Goal: Information Seeking & Learning: Find specific page/section

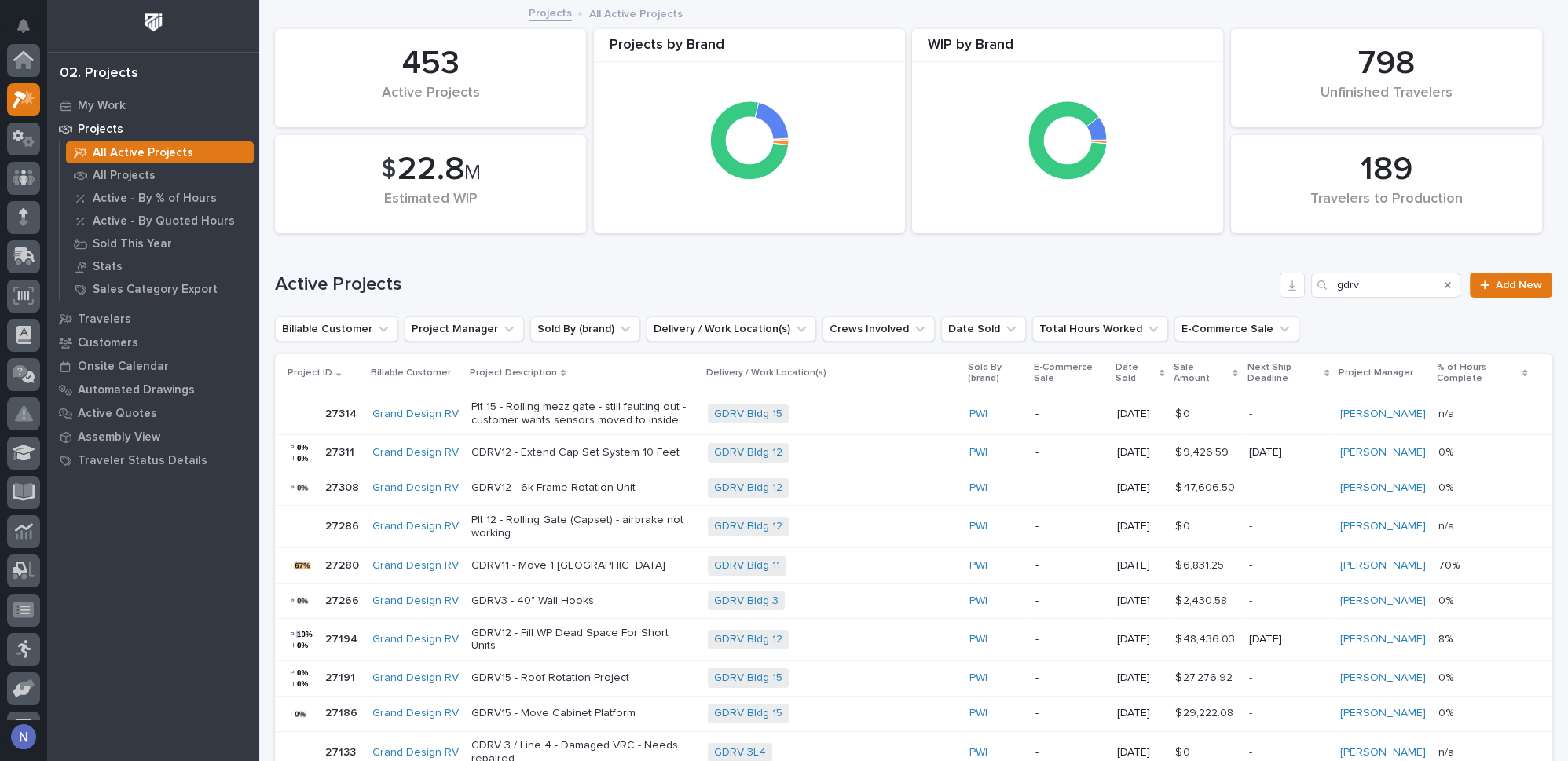
scroll to position [39, 0]
click at [95, 95] on div "My Work" at bounding box center [153, 106] width 204 height 22
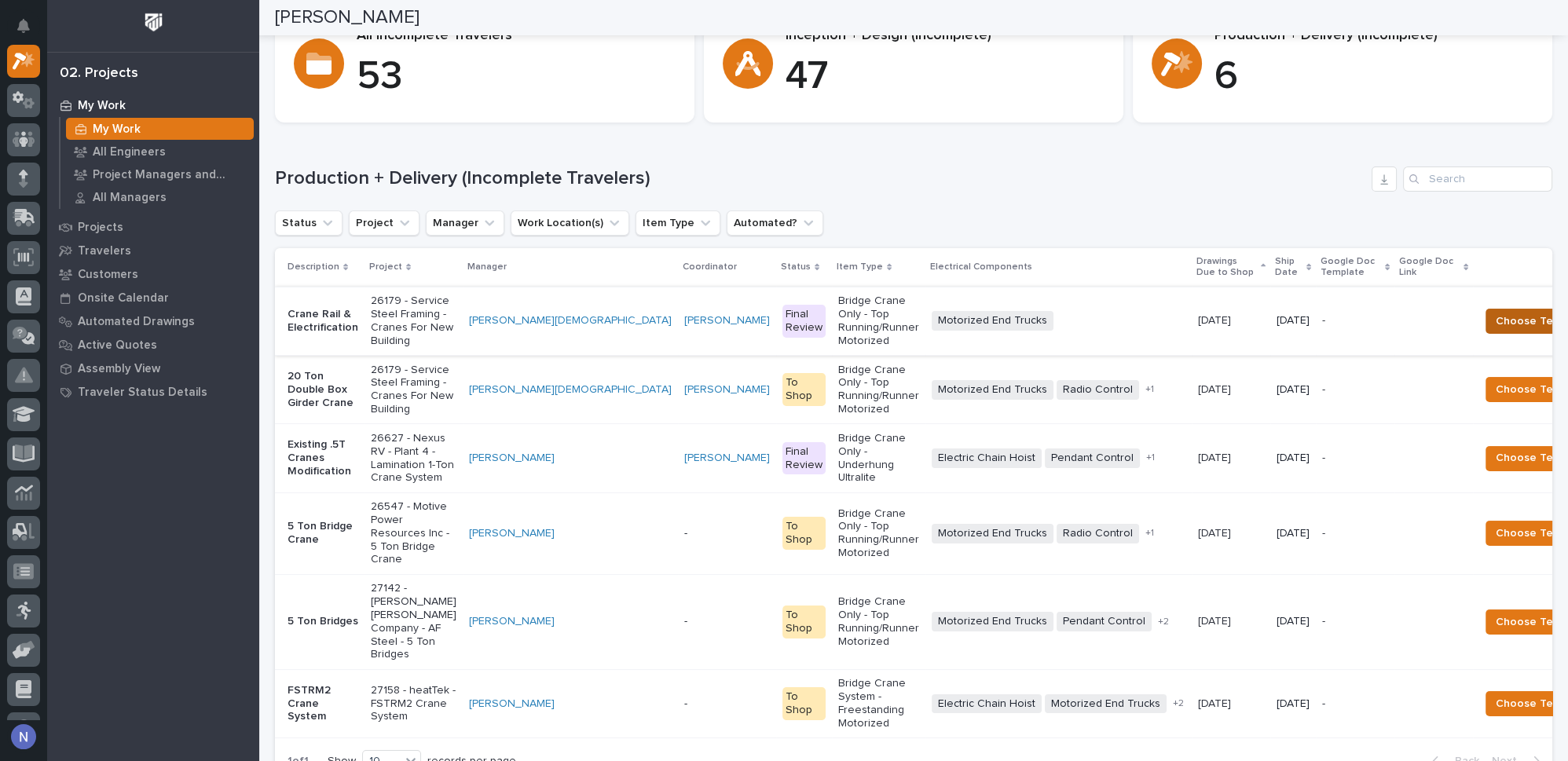
scroll to position [713, 0]
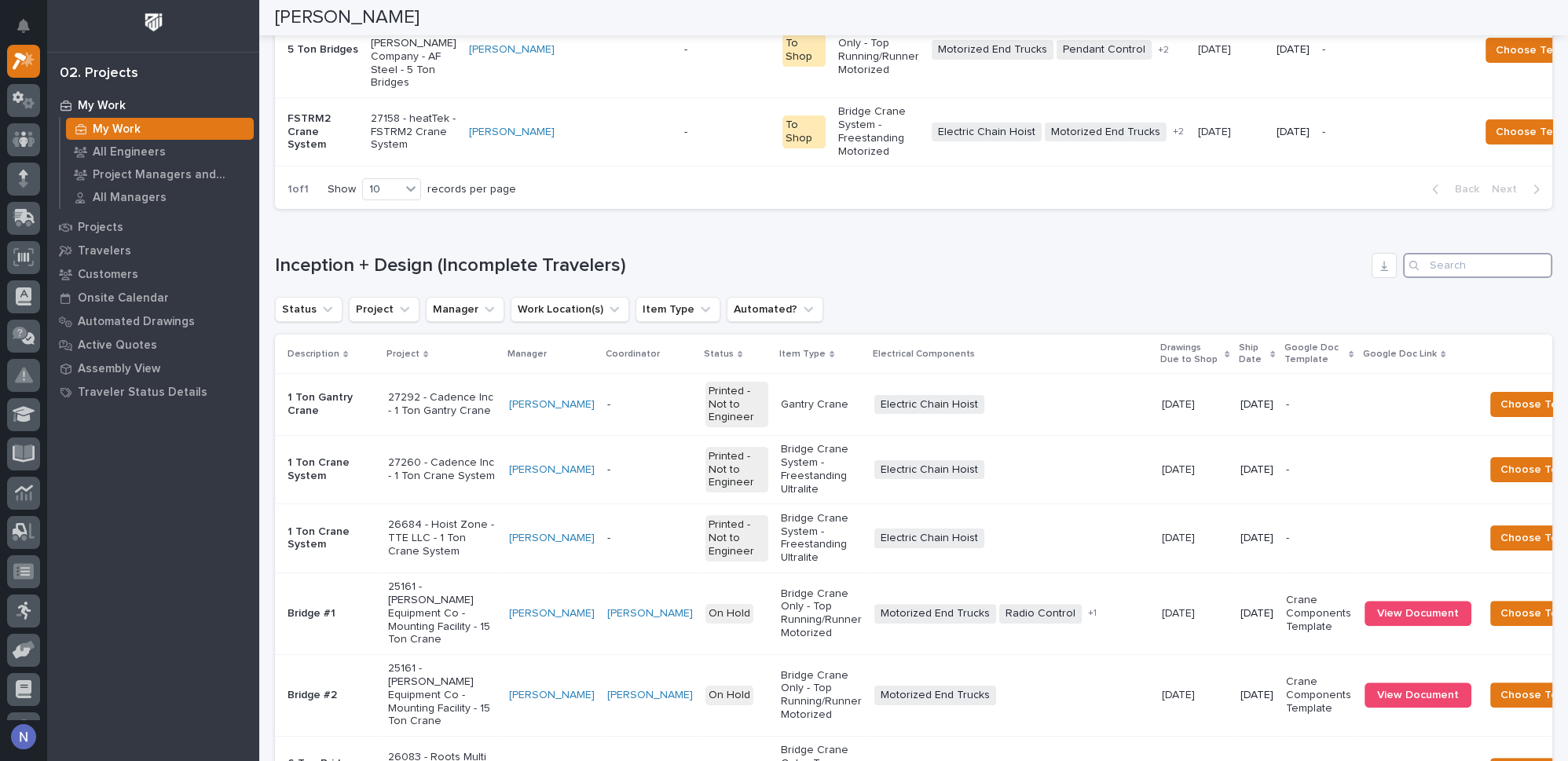
click at [1468, 278] on input "Search" at bounding box center [1477, 264] width 149 height 25
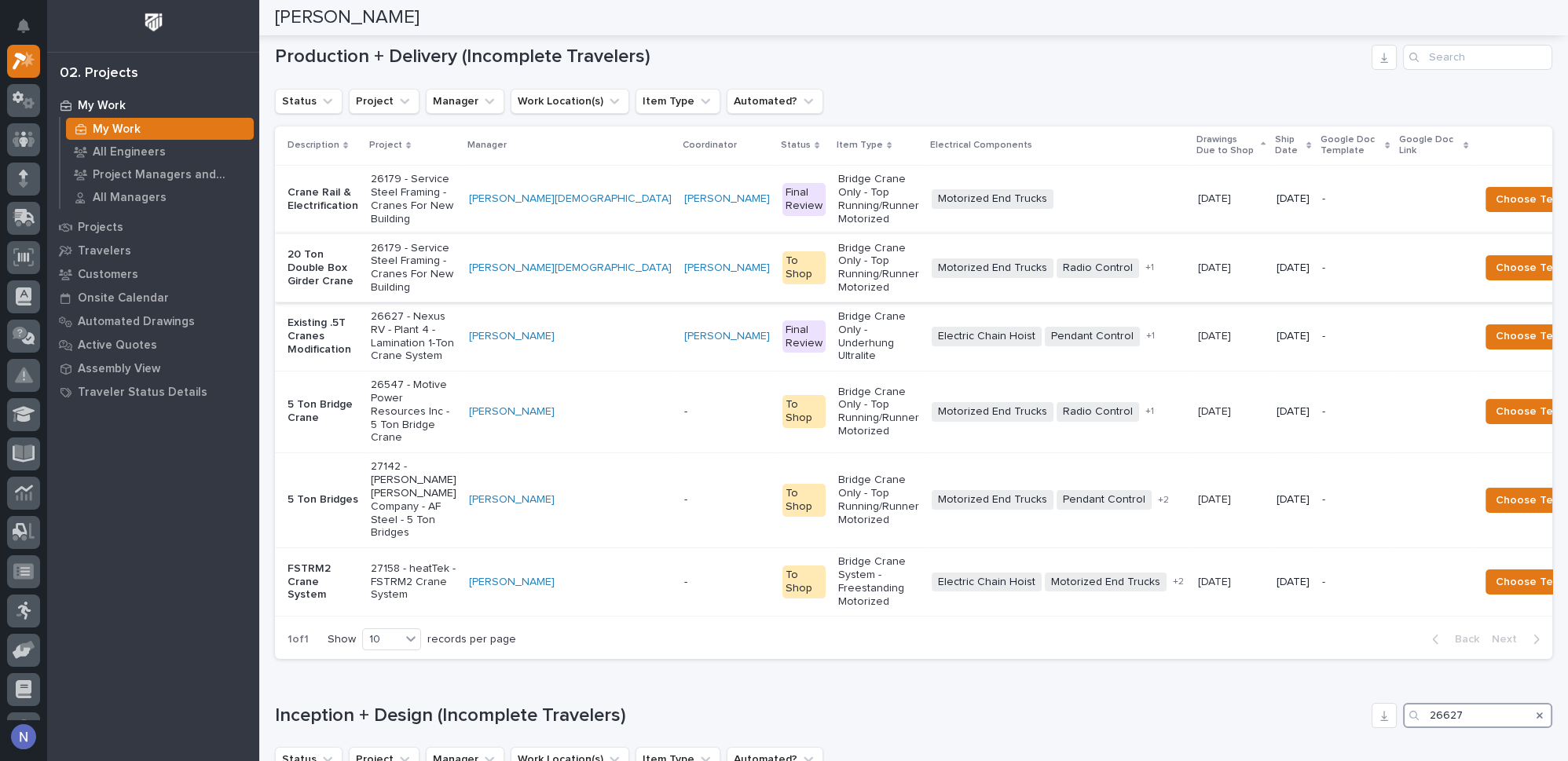
scroll to position [262, 0]
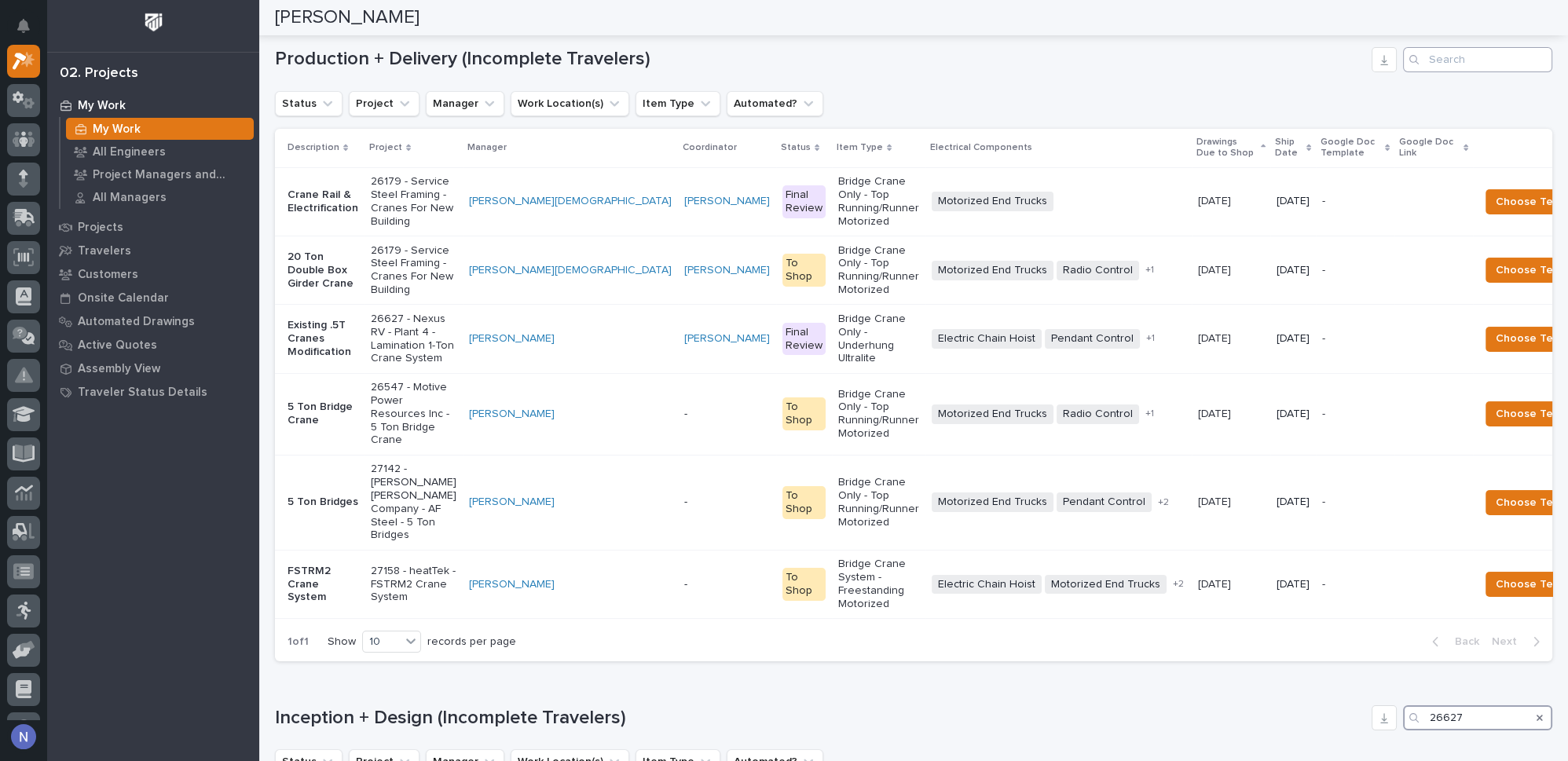
type input "26627"
click at [1447, 66] on input "Search" at bounding box center [1477, 59] width 149 height 25
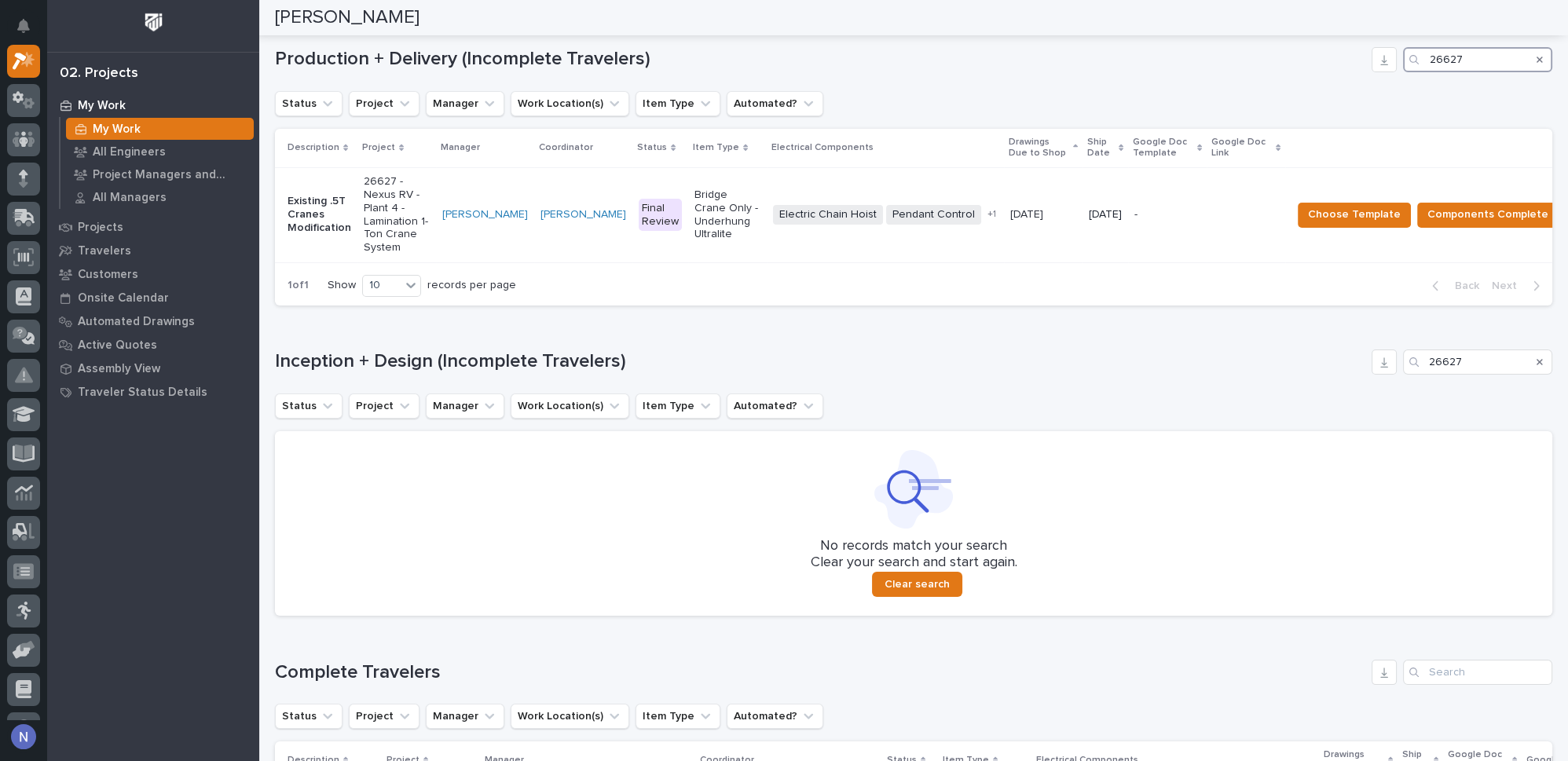
type input "26627"
click at [989, 217] on table "Description Project Manager Coordinator Status Item Type Electrical Components …" at bounding box center [943, 196] width 1337 height 134
click at [947, 349] on div "Loading... Saving… Inception + Design (Incomplete Travelers) 26627 Status Proje…" at bounding box center [913, 473] width 1278 height 310
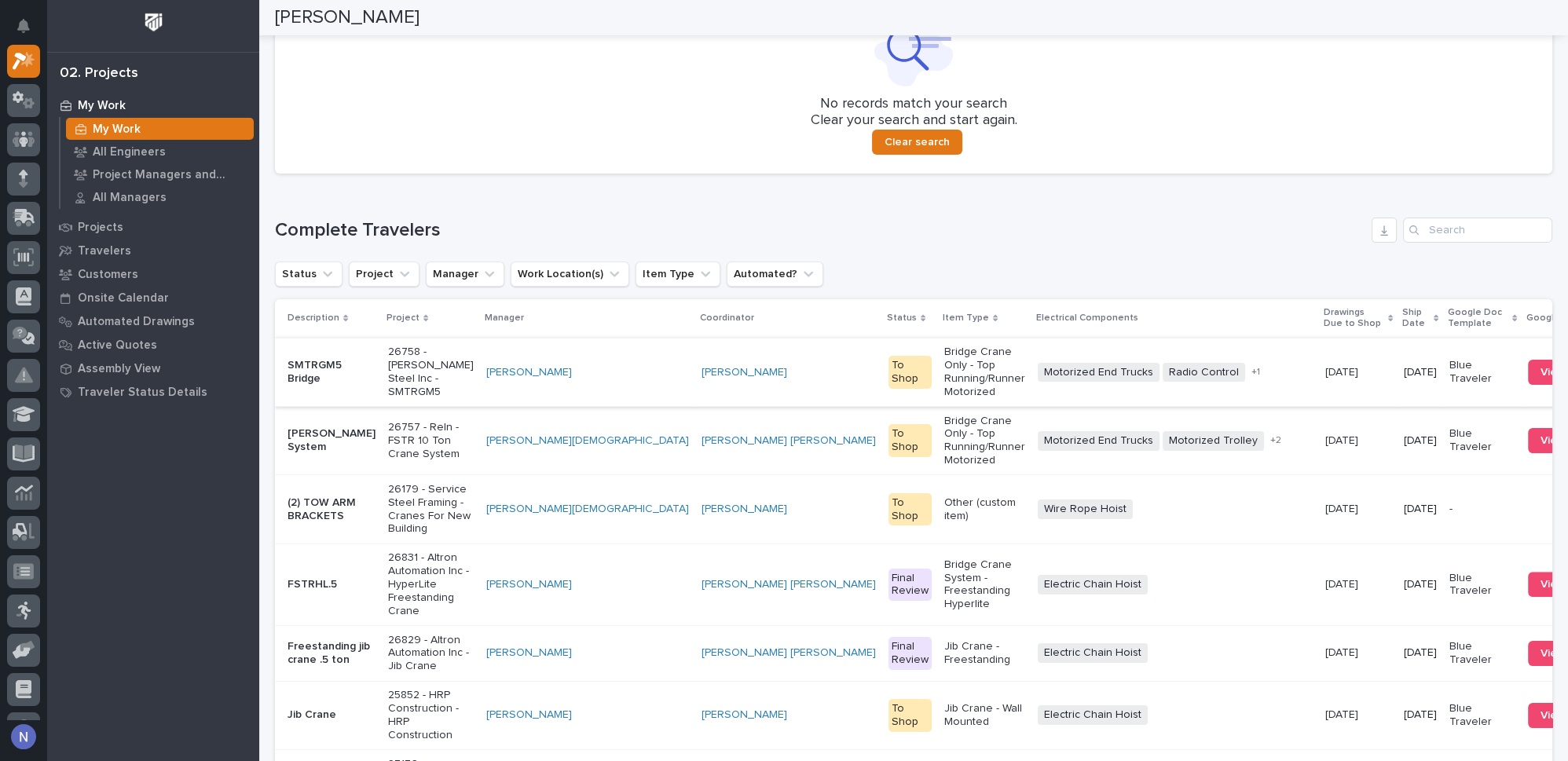
scroll to position [784, 0]
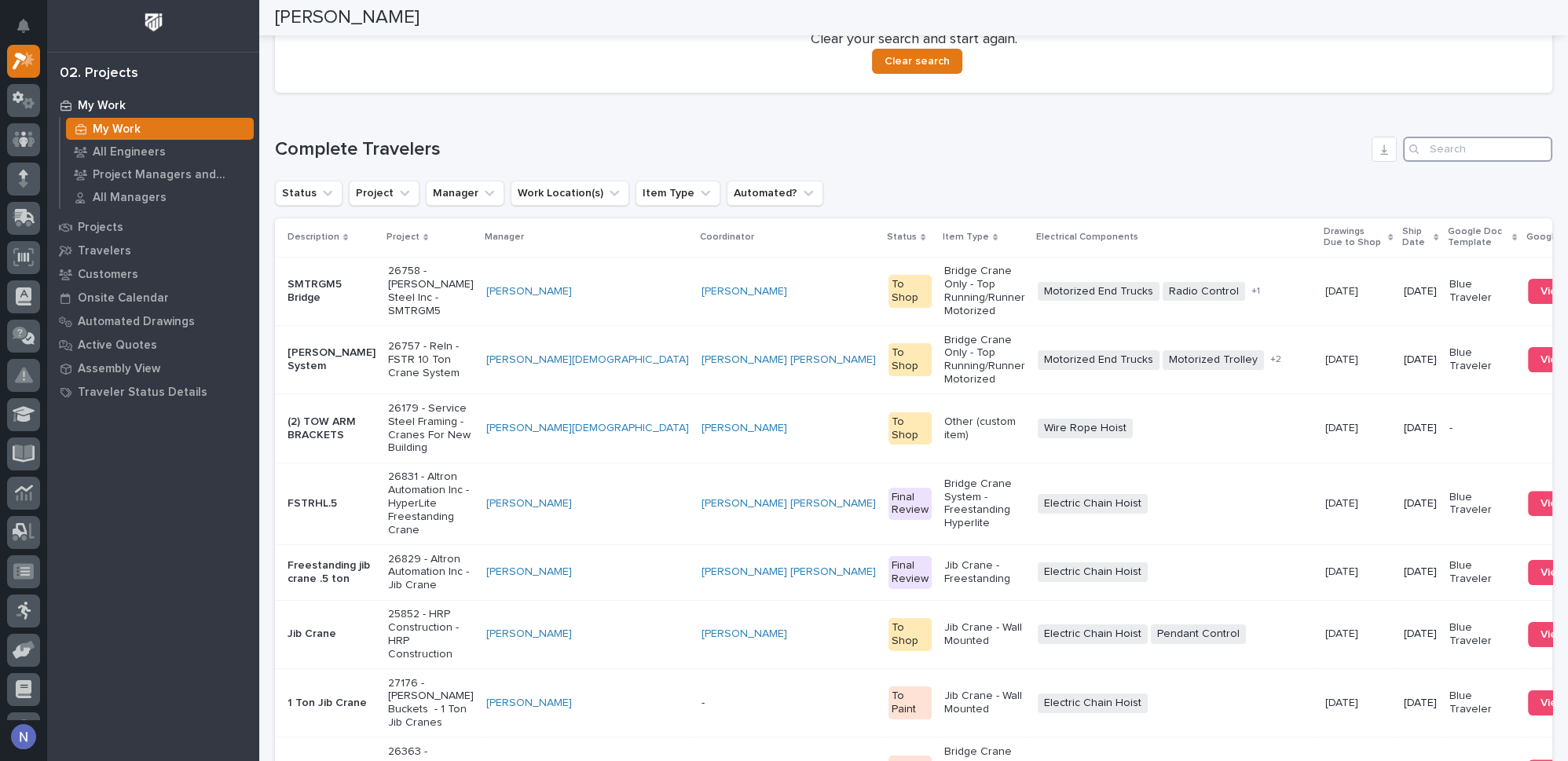
click at [1443, 162] on input "Search" at bounding box center [1477, 149] width 149 height 25
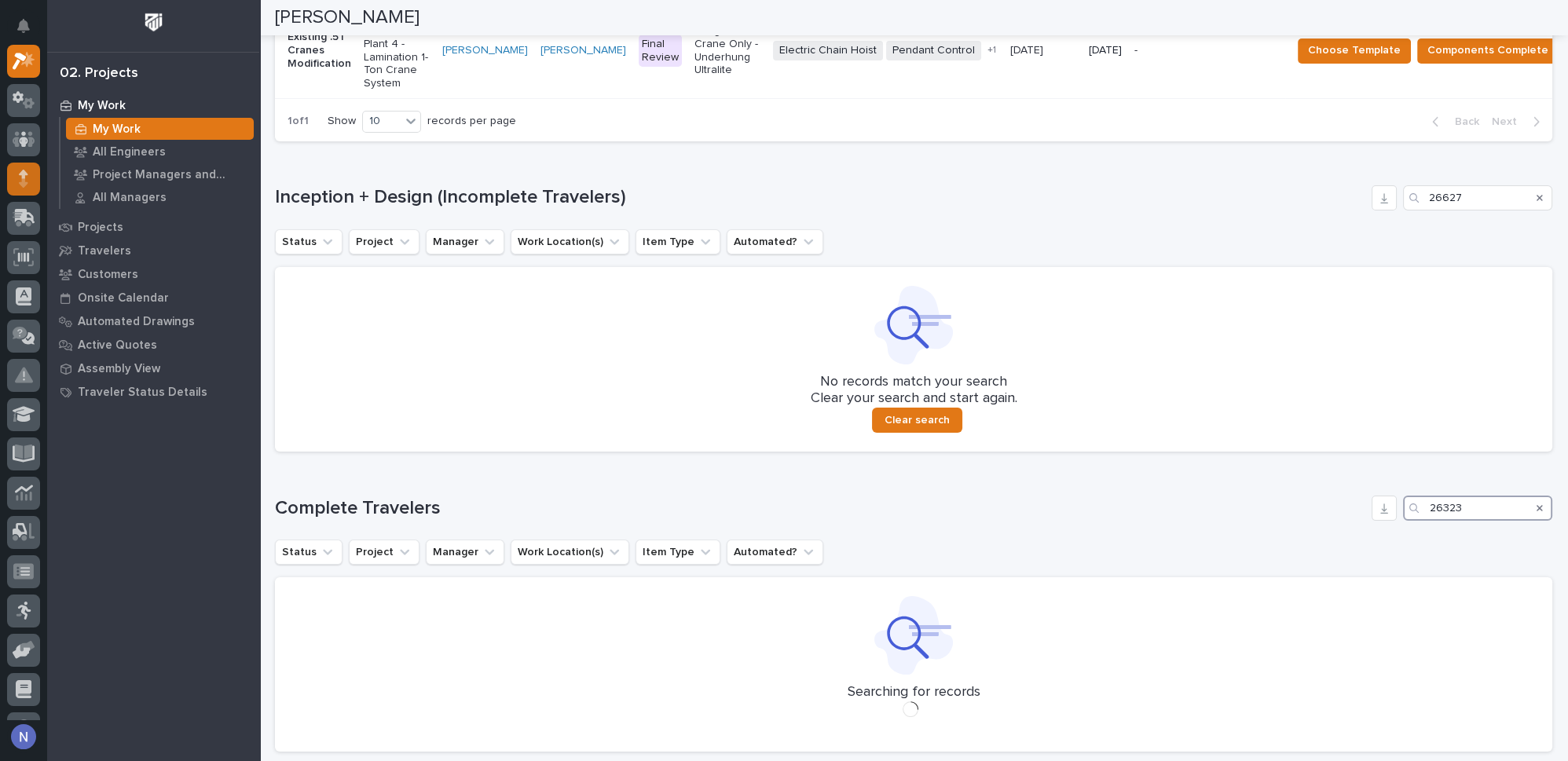
scroll to position [431, 0]
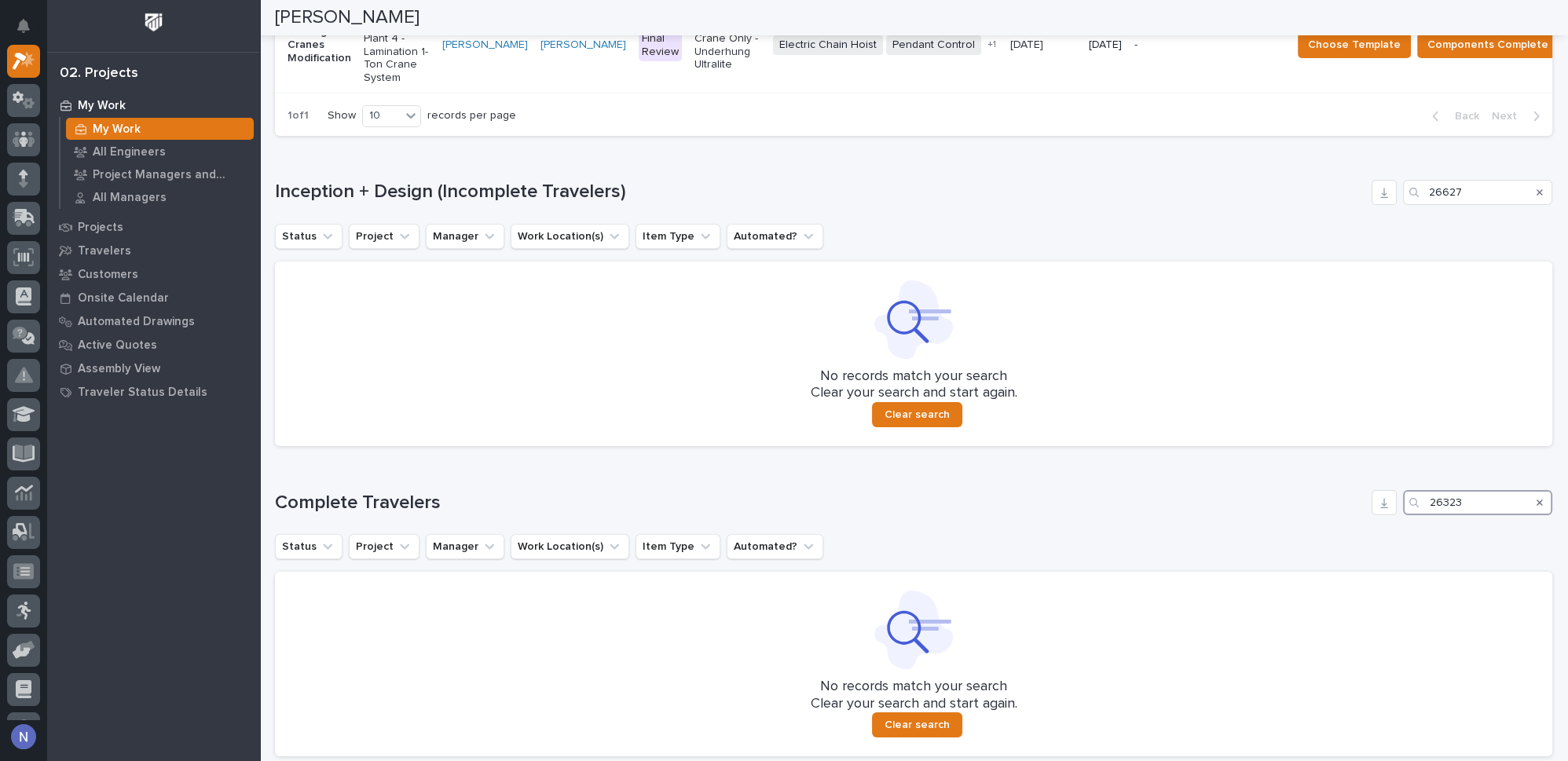
click at [1445, 514] on input "26323" at bounding box center [1477, 502] width 149 height 25
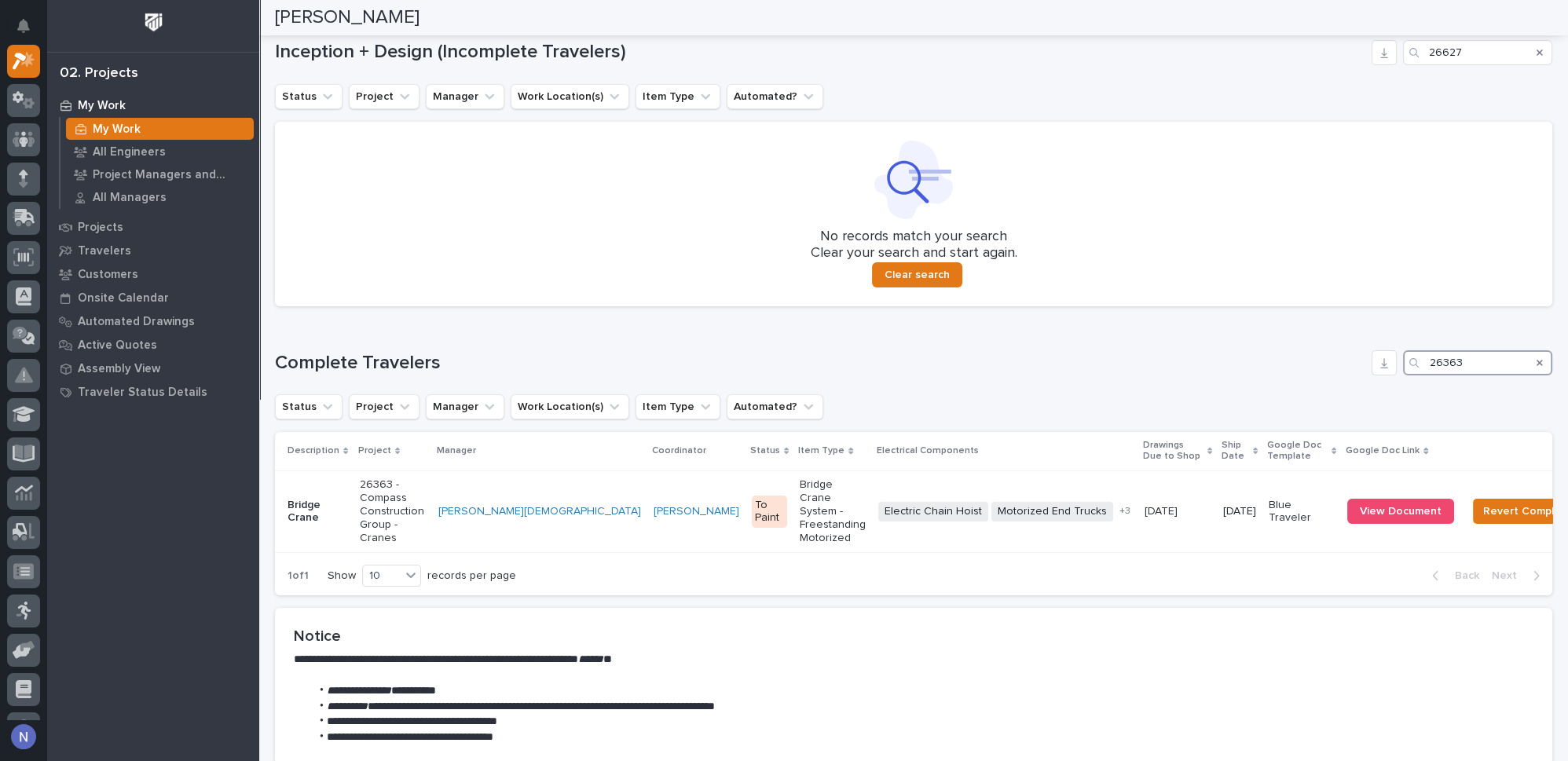
scroll to position [573, 0]
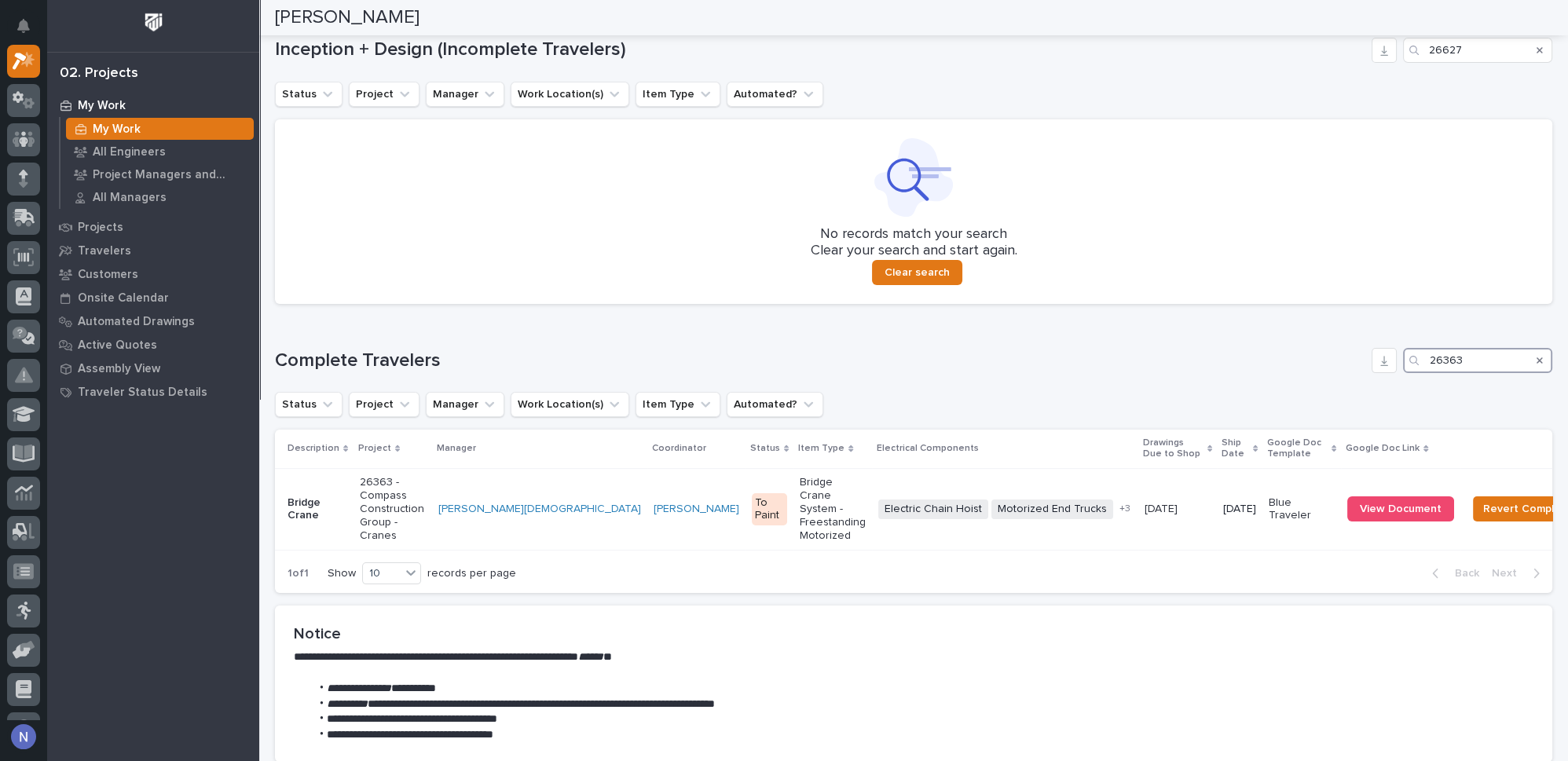
type input "26363"
click at [1532, 367] on div "Search" at bounding box center [1540, 360] width 25 height 25
click at [1537, 365] on icon "Search" at bounding box center [1540, 360] width 6 height 9
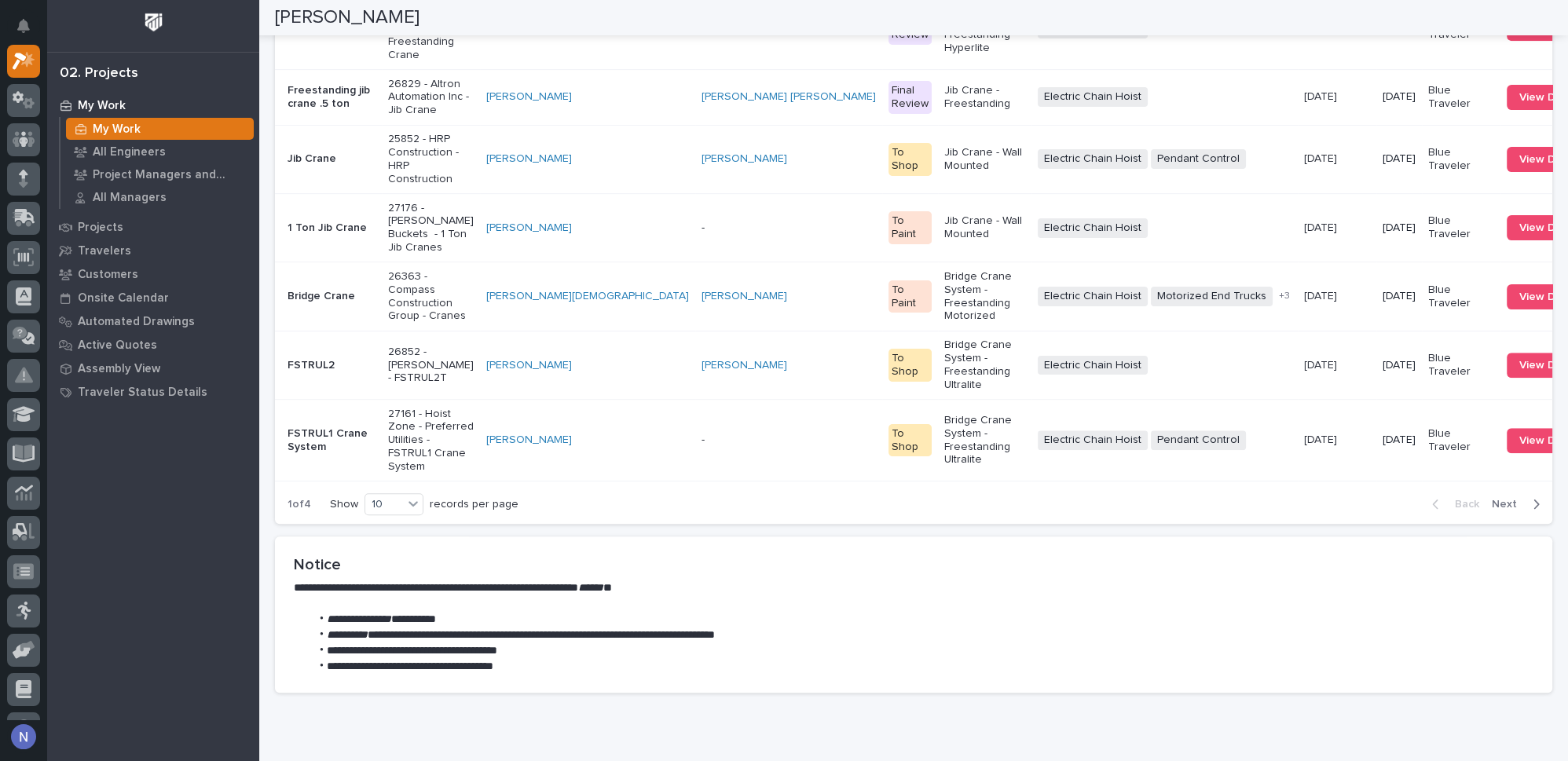
scroll to position [1270, 0]
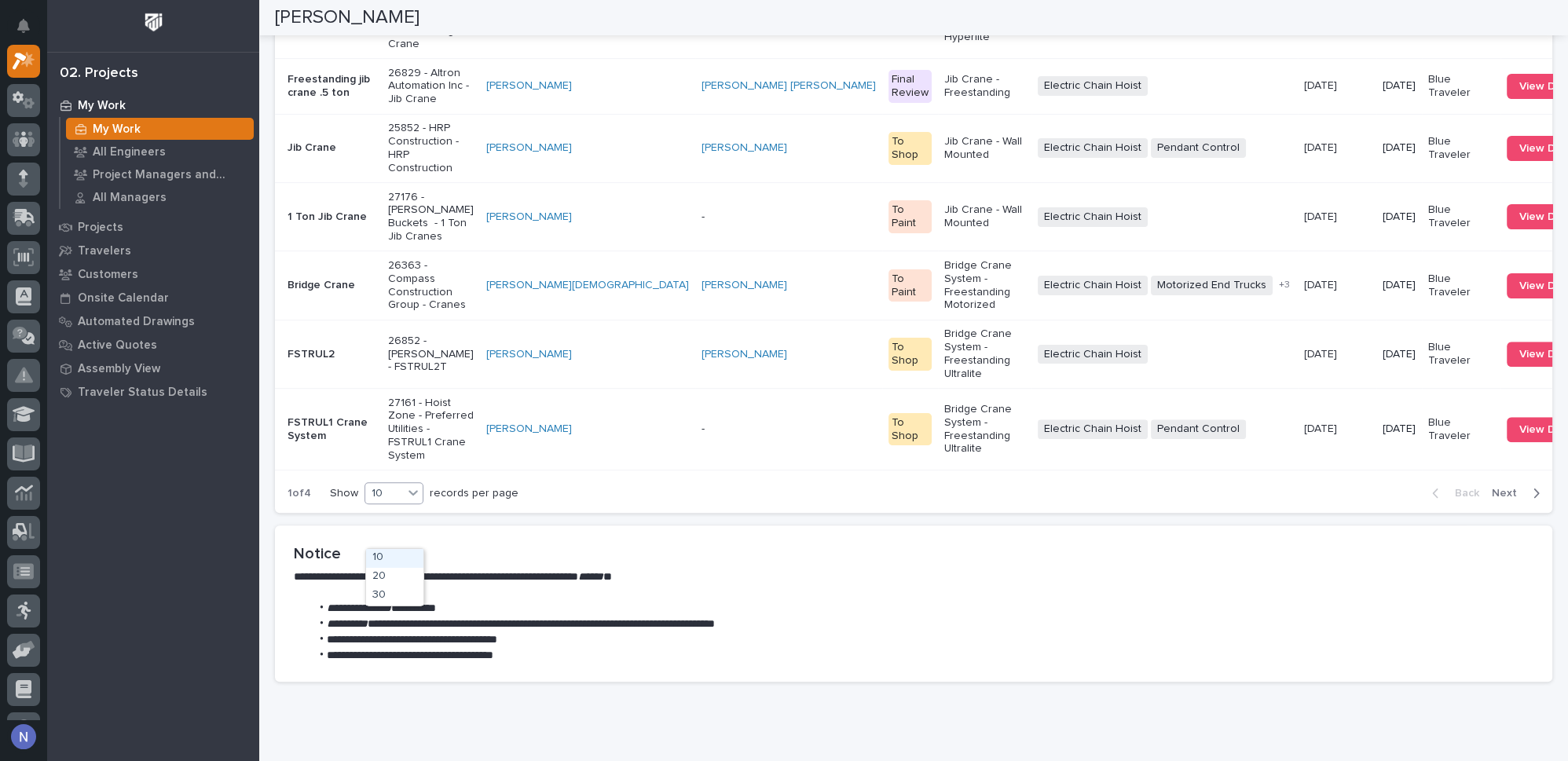
click at [404, 502] on div at bounding box center [413, 492] width 19 height 19
click at [393, 596] on div "30" at bounding box center [395, 596] width 57 height 19
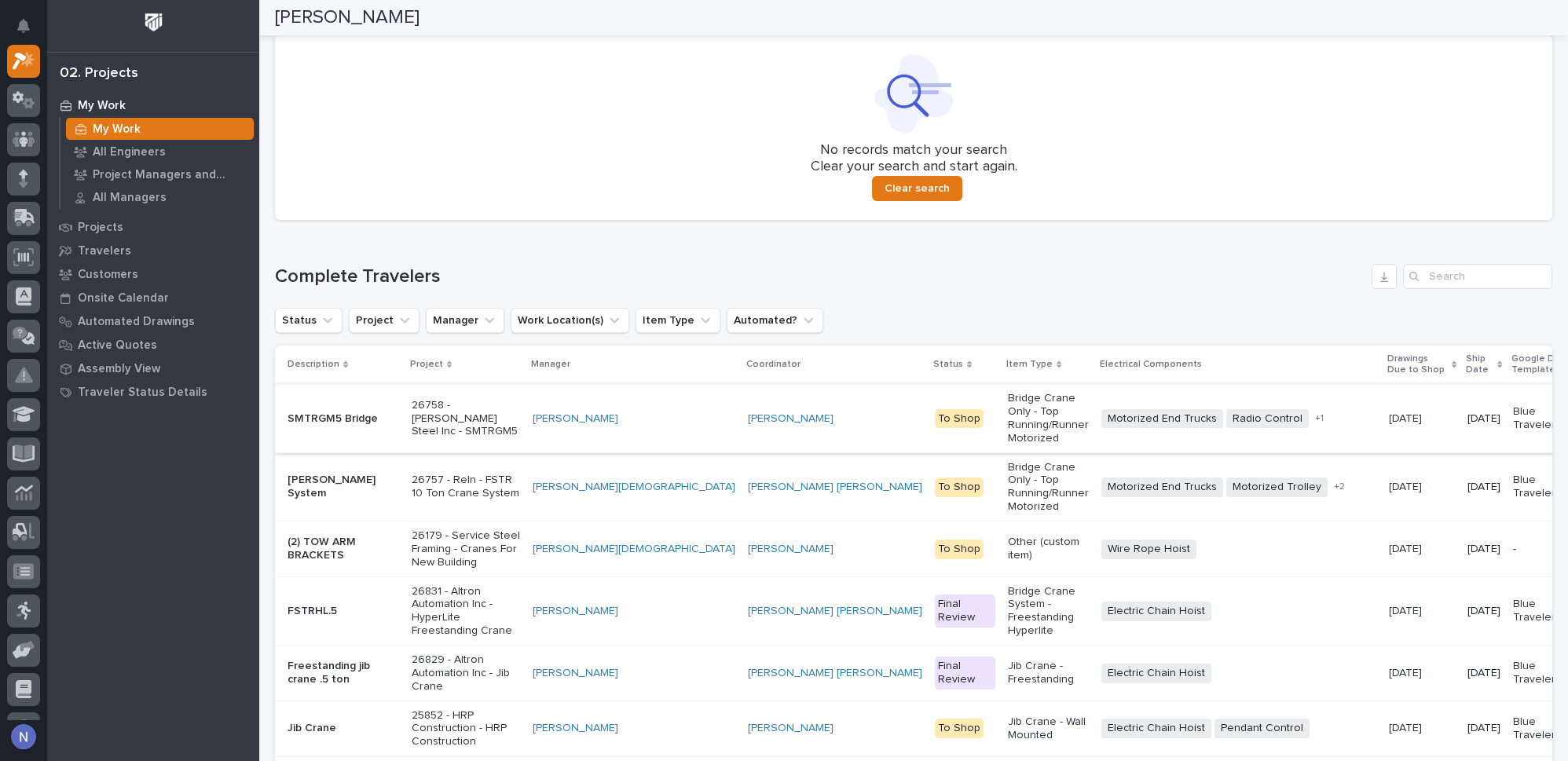
scroll to position [652, 0]
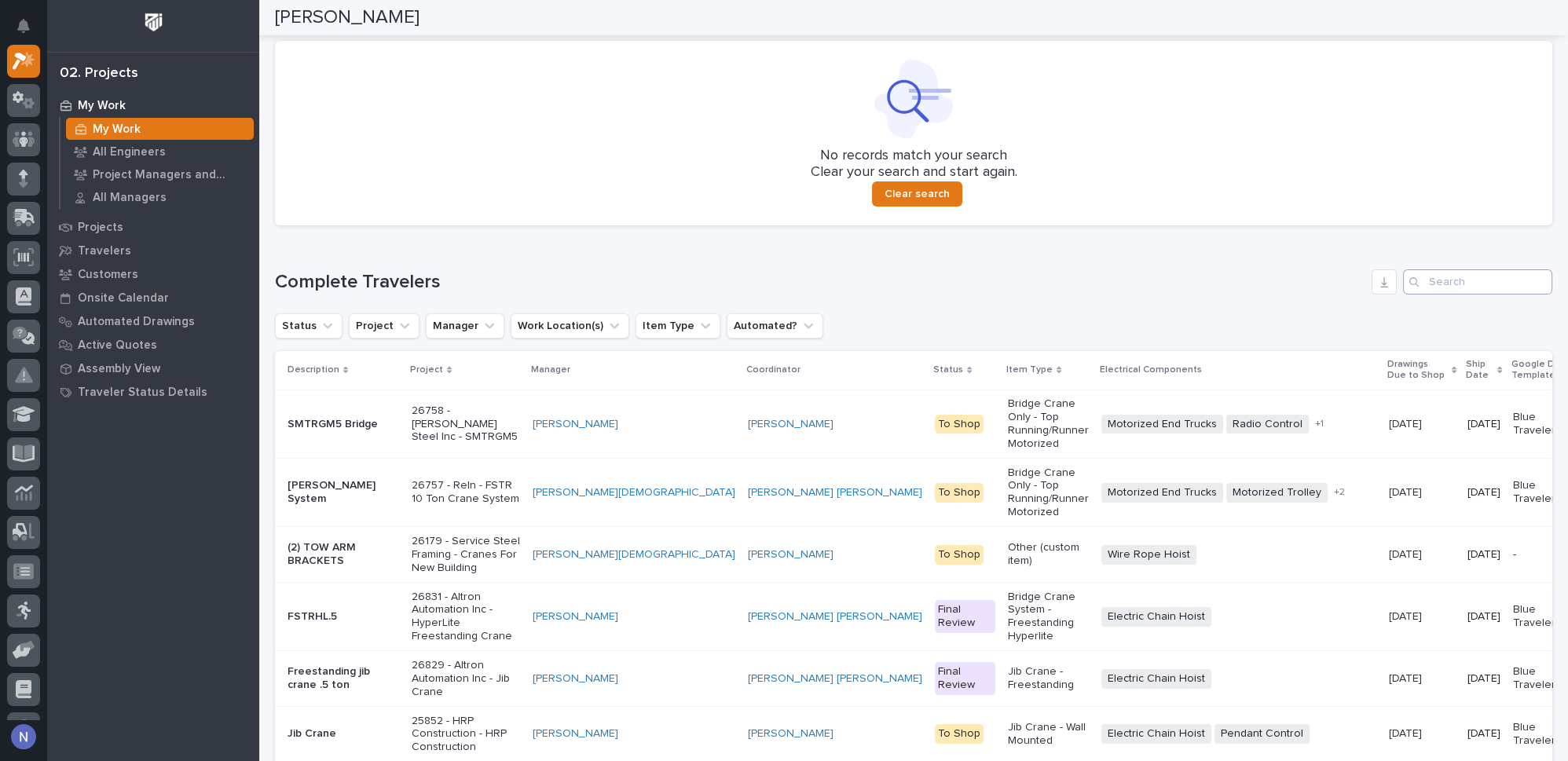
drag, startPoint x: 1469, startPoint y: 263, endPoint x: 1468, endPoint y: 297, distance: 34.0
click at [1468, 295] on input "Search" at bounding box center [1477, 281] width 149 height 25
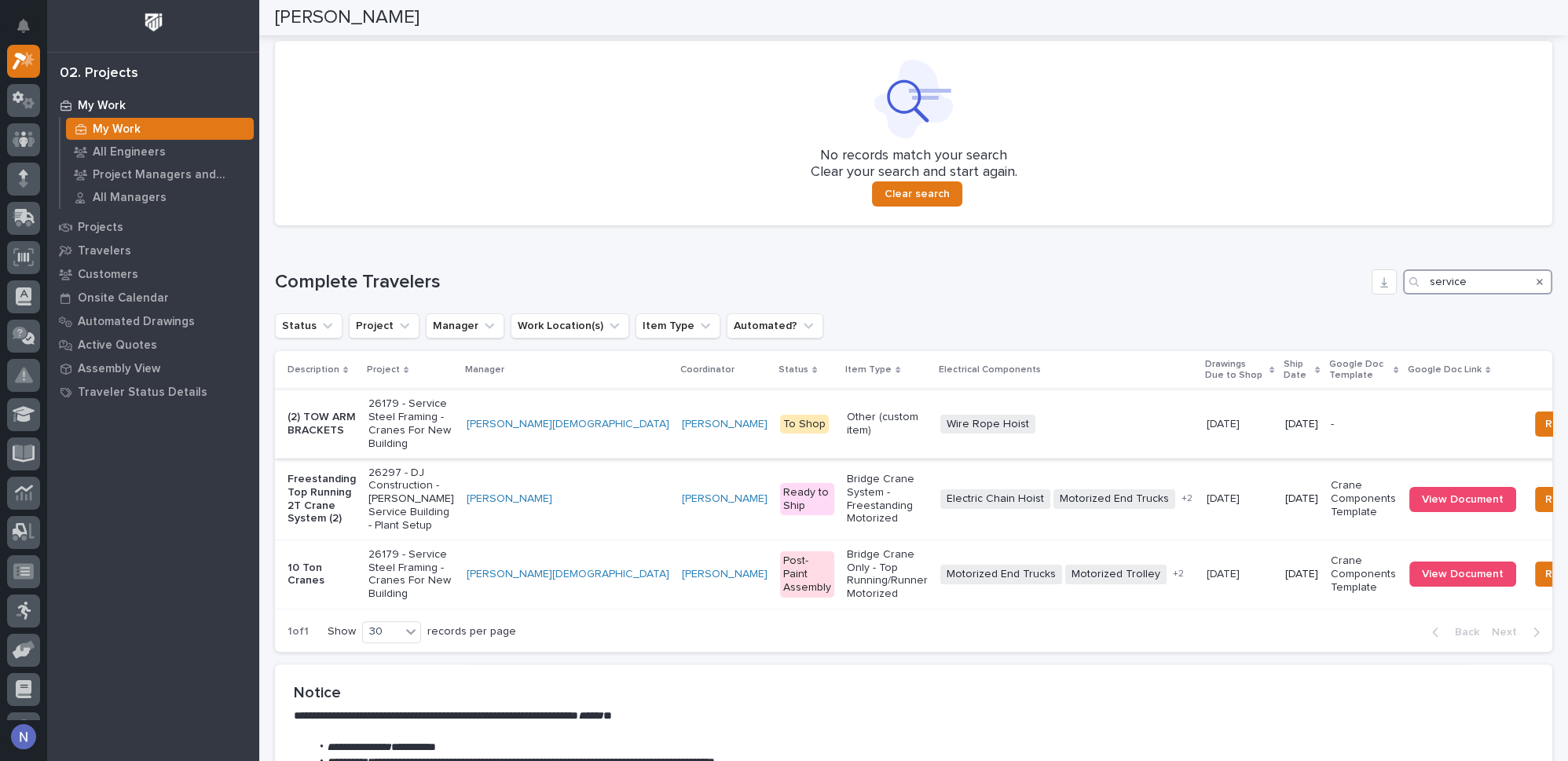
type input "service"
click at [676, 453] on td "Leighton Yoder" at bounding box center [725, 423] width 98 height 68
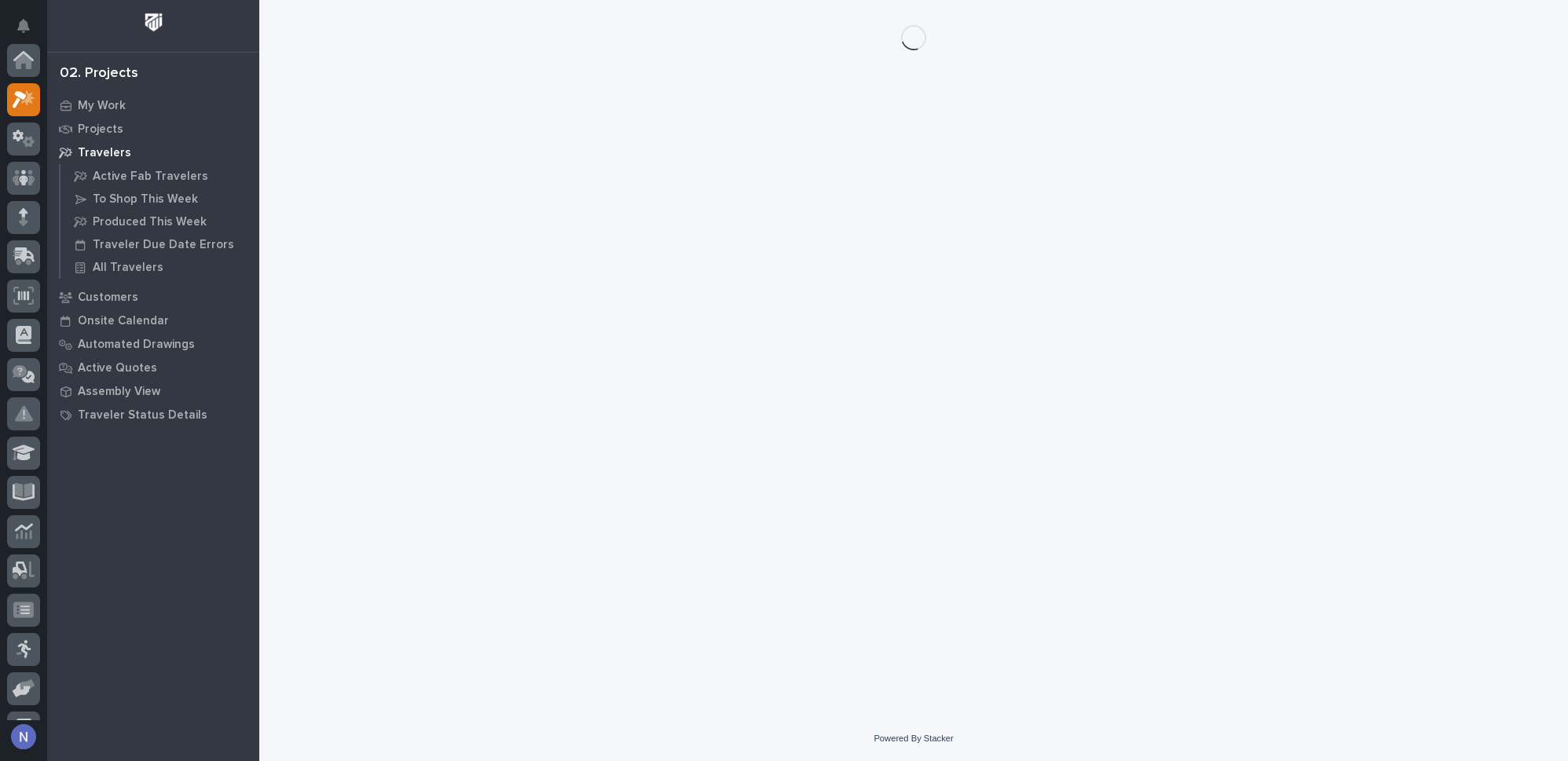
scroll to position [39, 0]
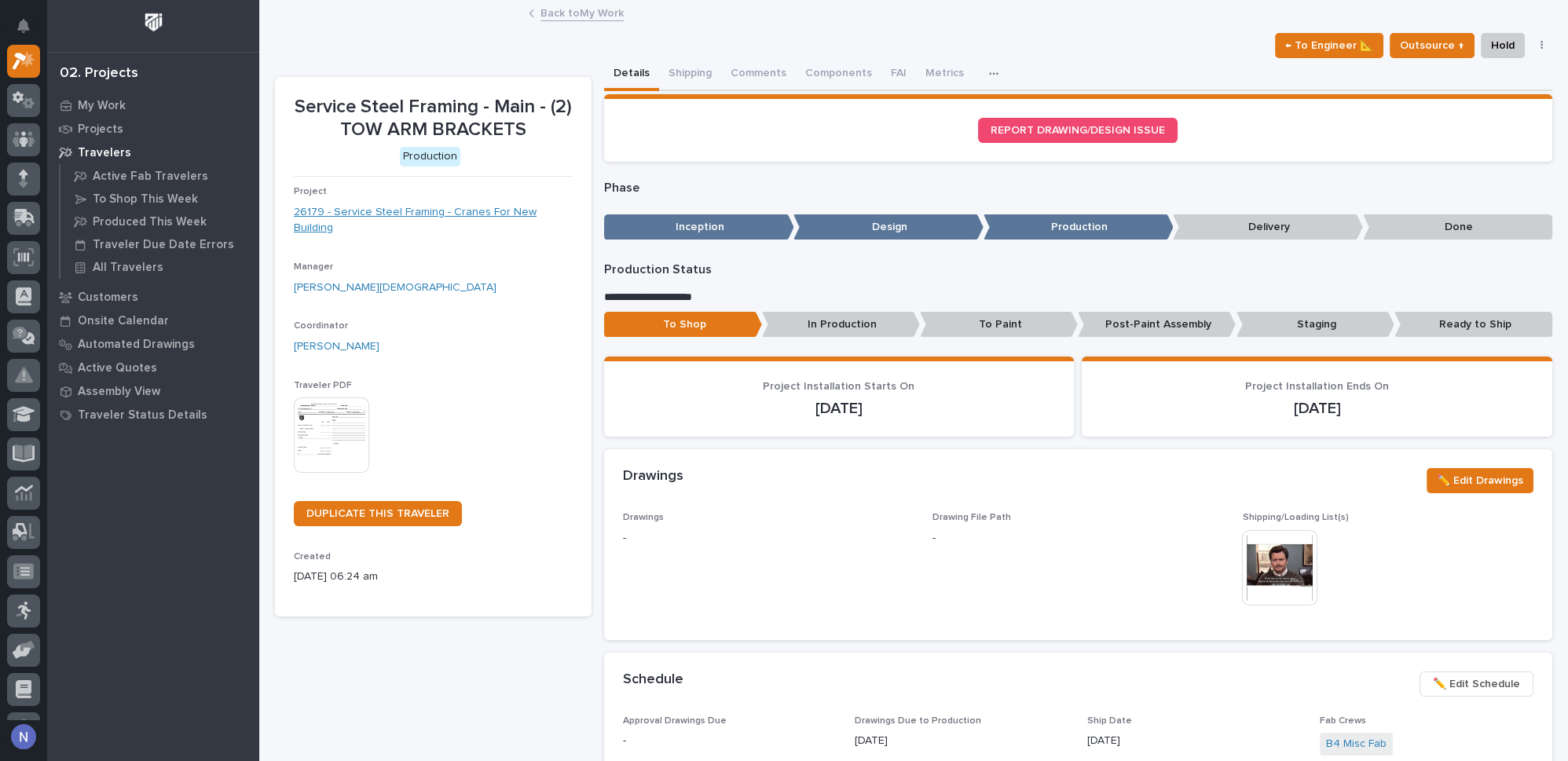
click at [463, 208] on link "26179 - Service Steel Framing - Cranes For New Building" at bounding box center [434, 220] width 279 height 33
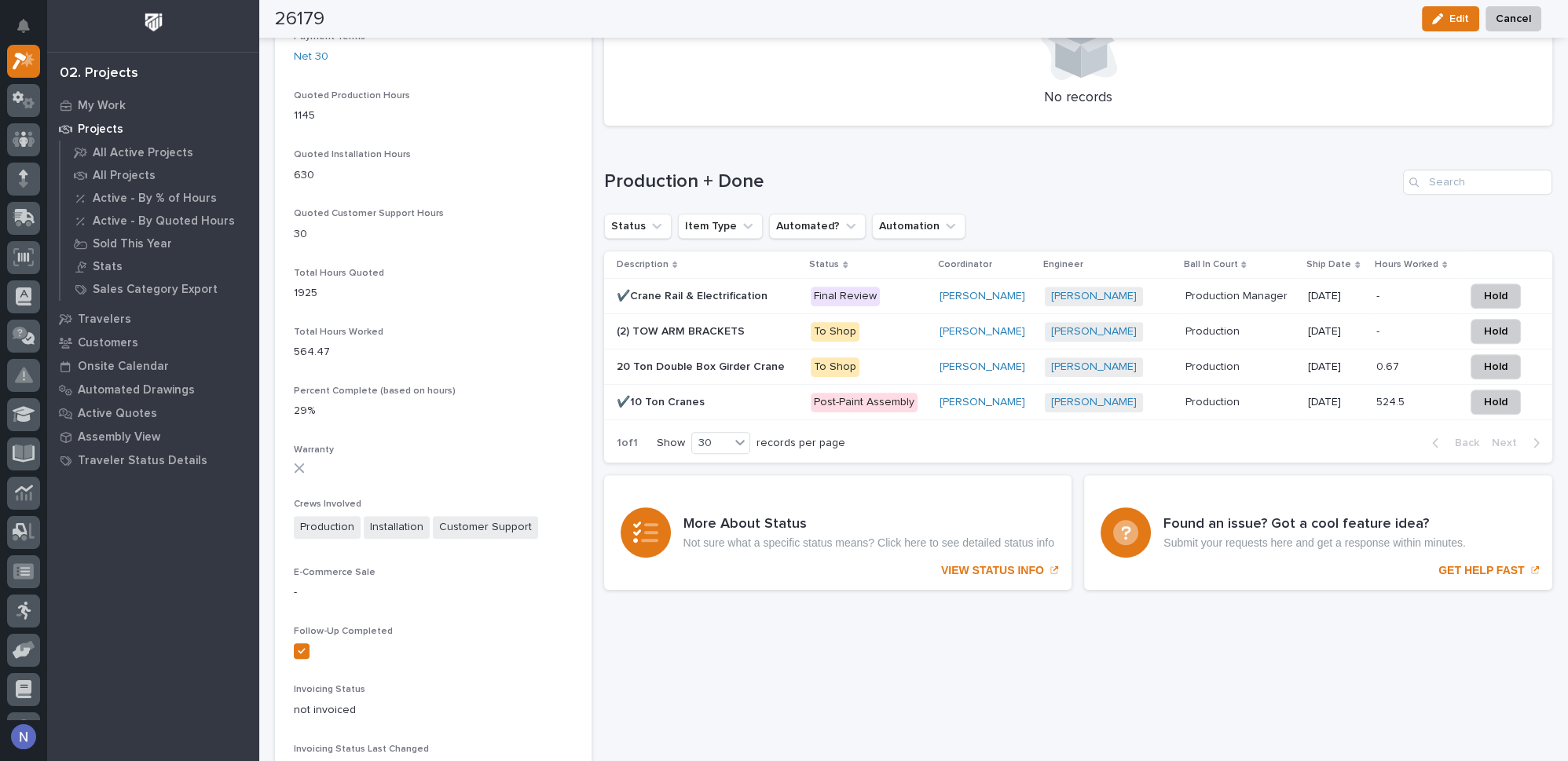
scroll to position [1093, 0]
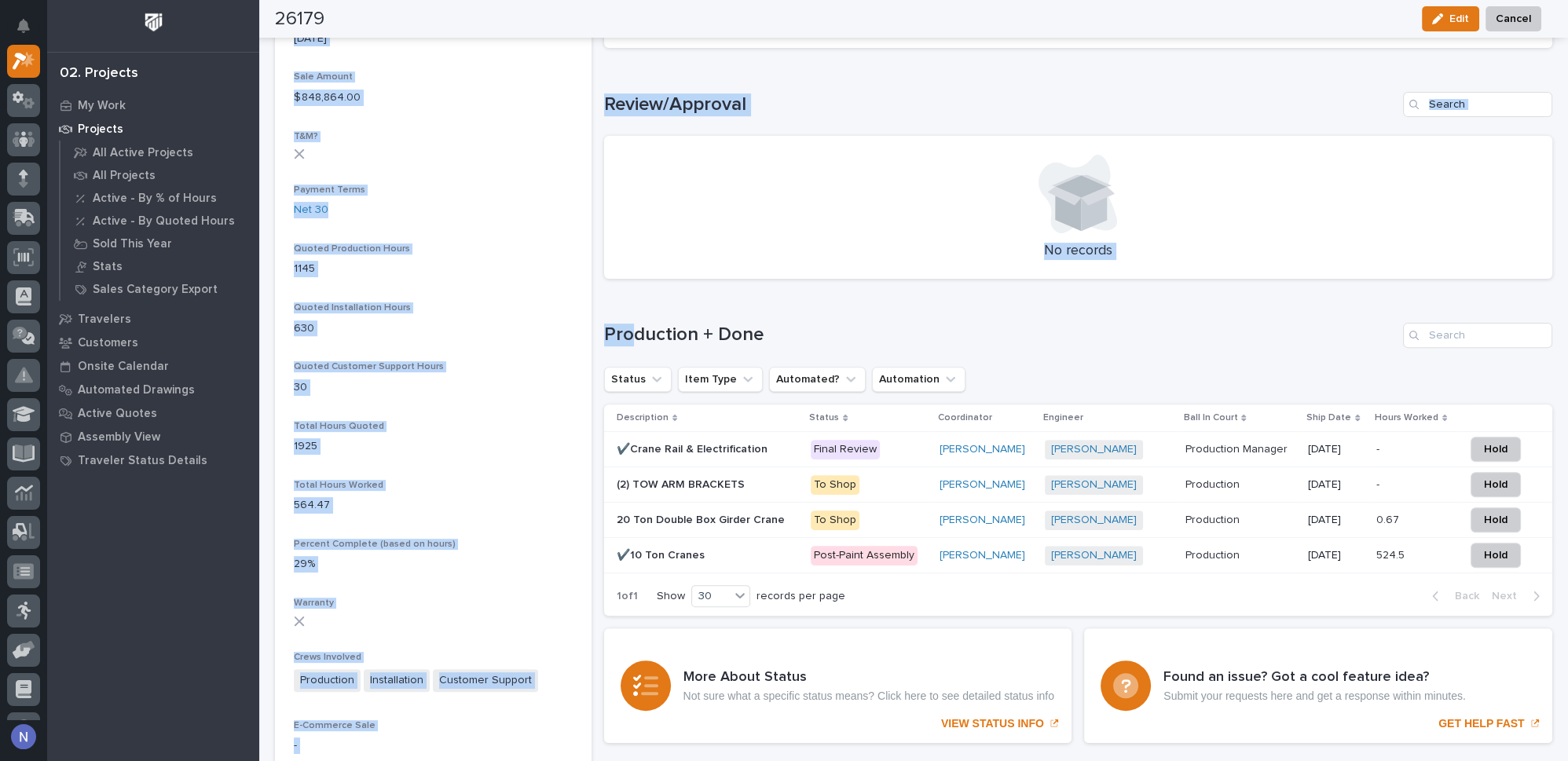
click at [497, 190] on p "Payment Terms" at bounding box center [434, 190] width 279 height 11
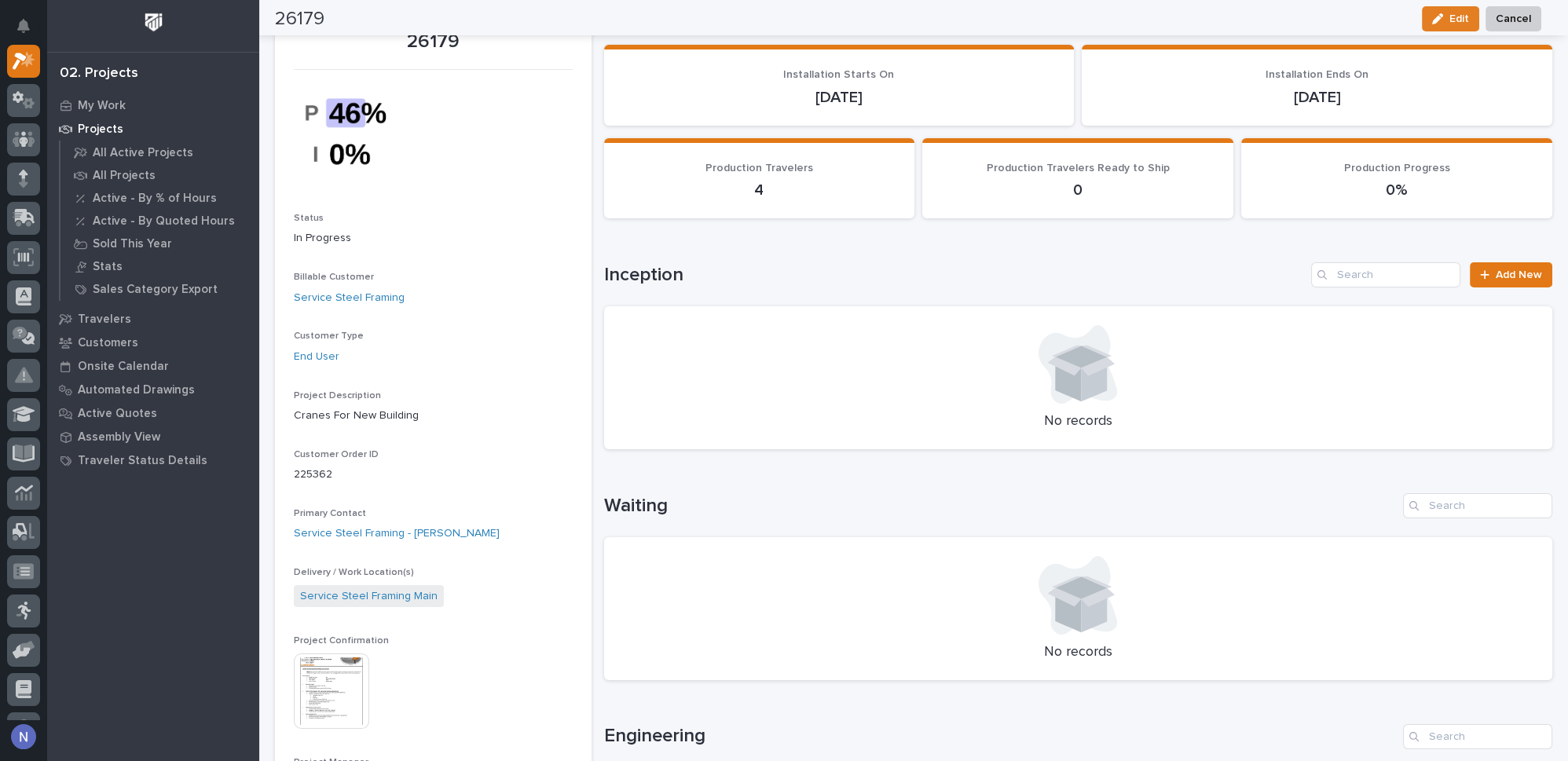
scroll to position [0, 0]
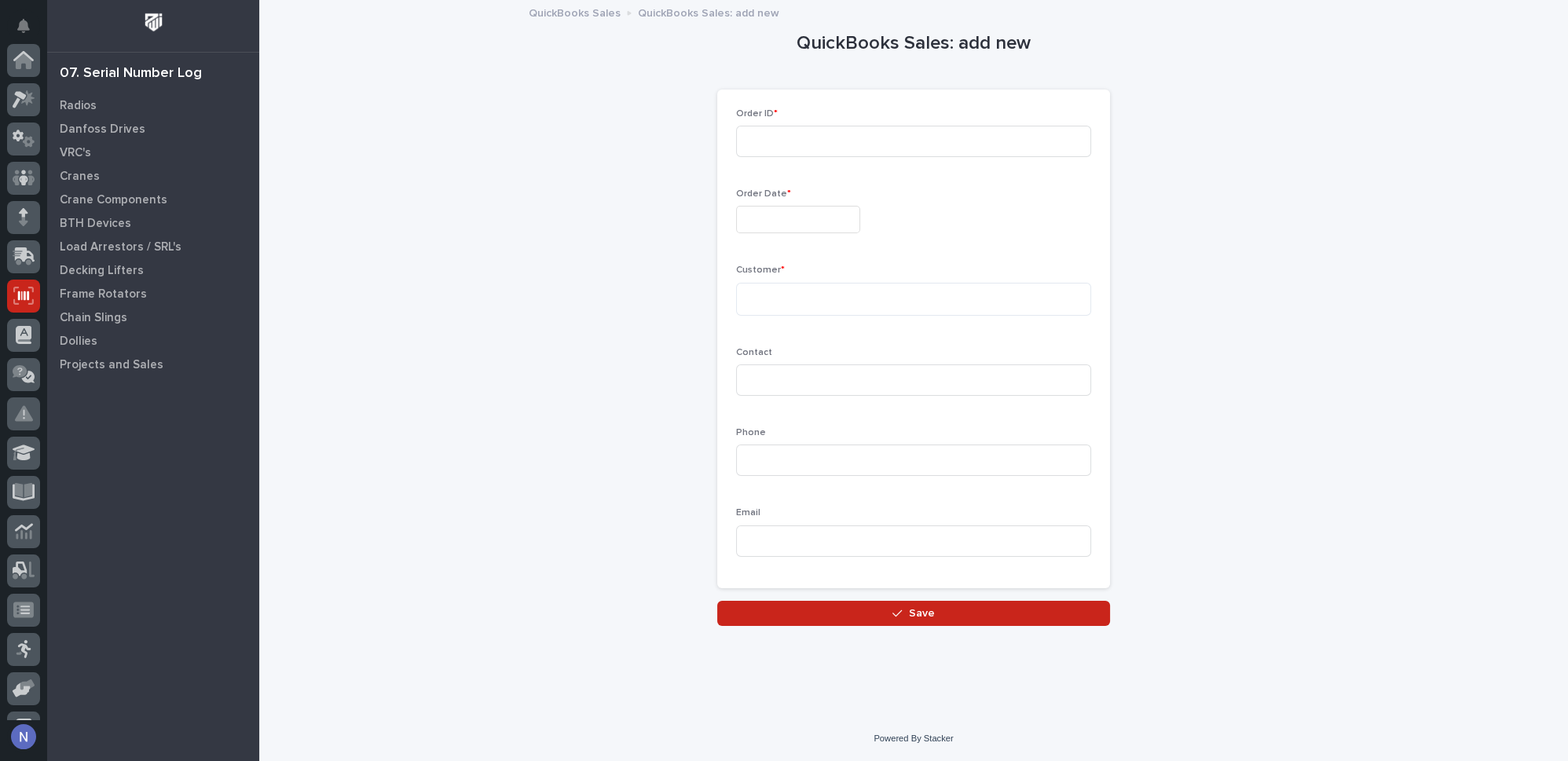
scroll to position [226, 0]
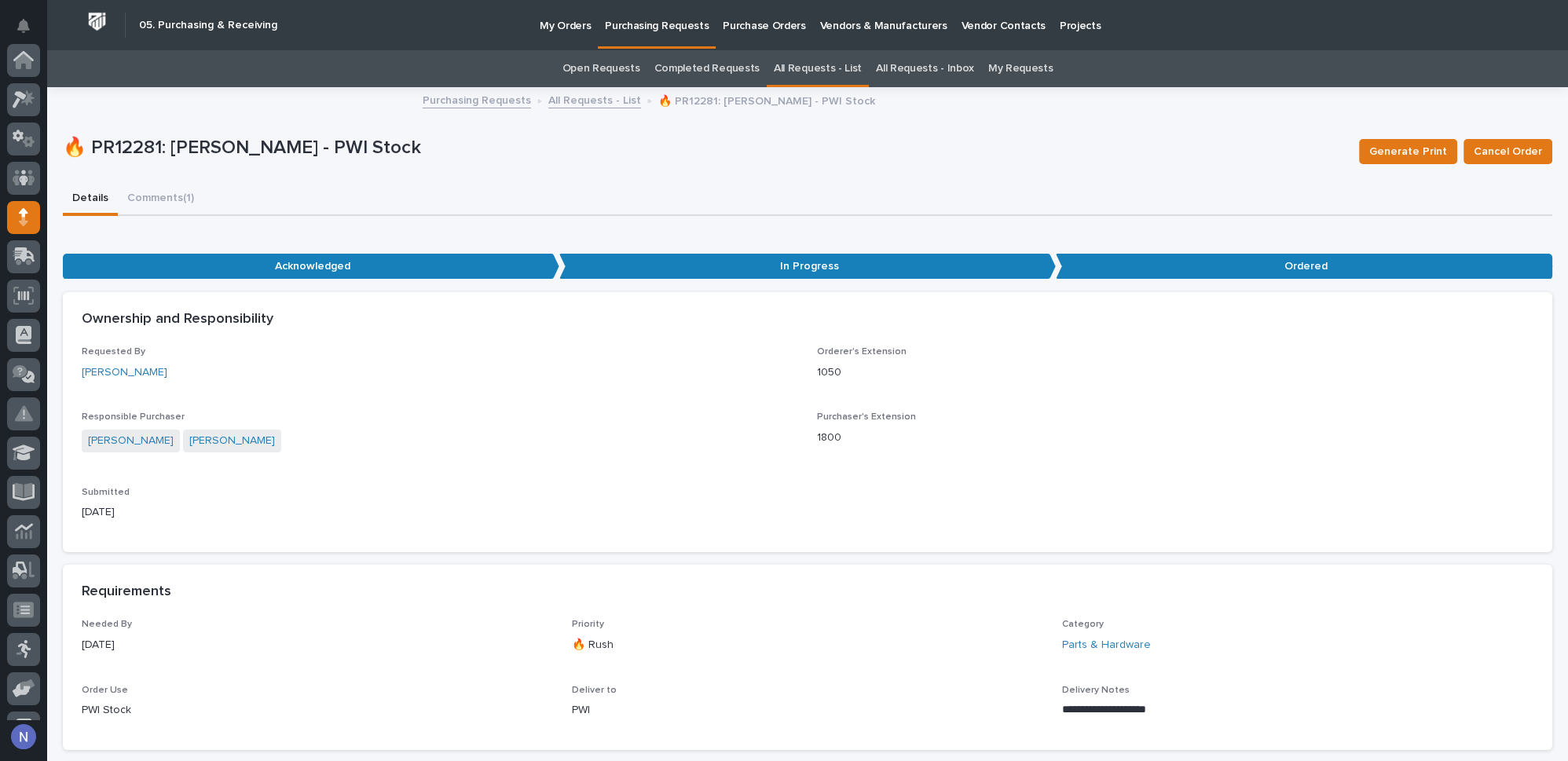
scroll to position [157, 0]
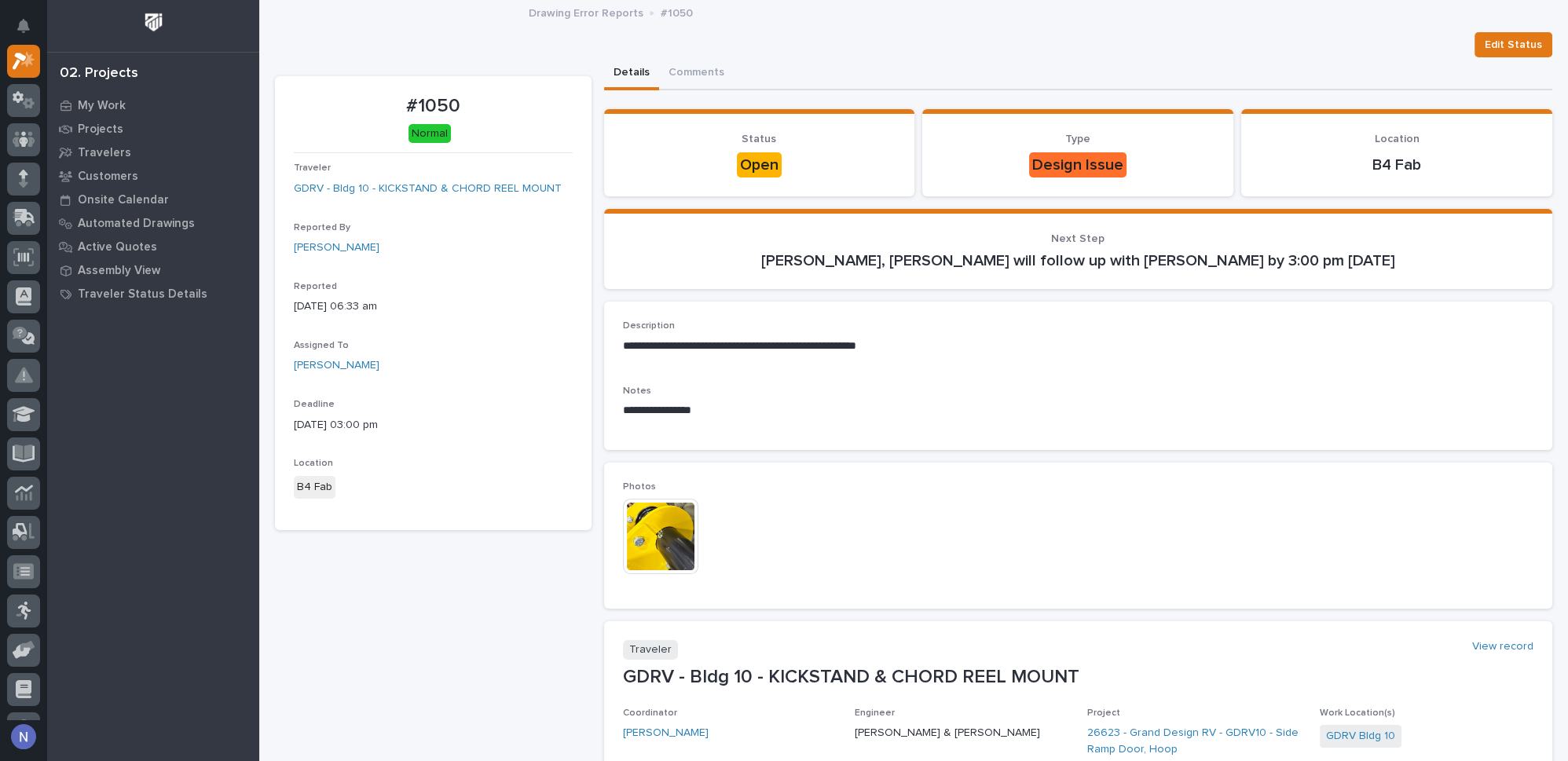
click at [668, 535] on img at bounding box center [660, 536] width 75 height 75
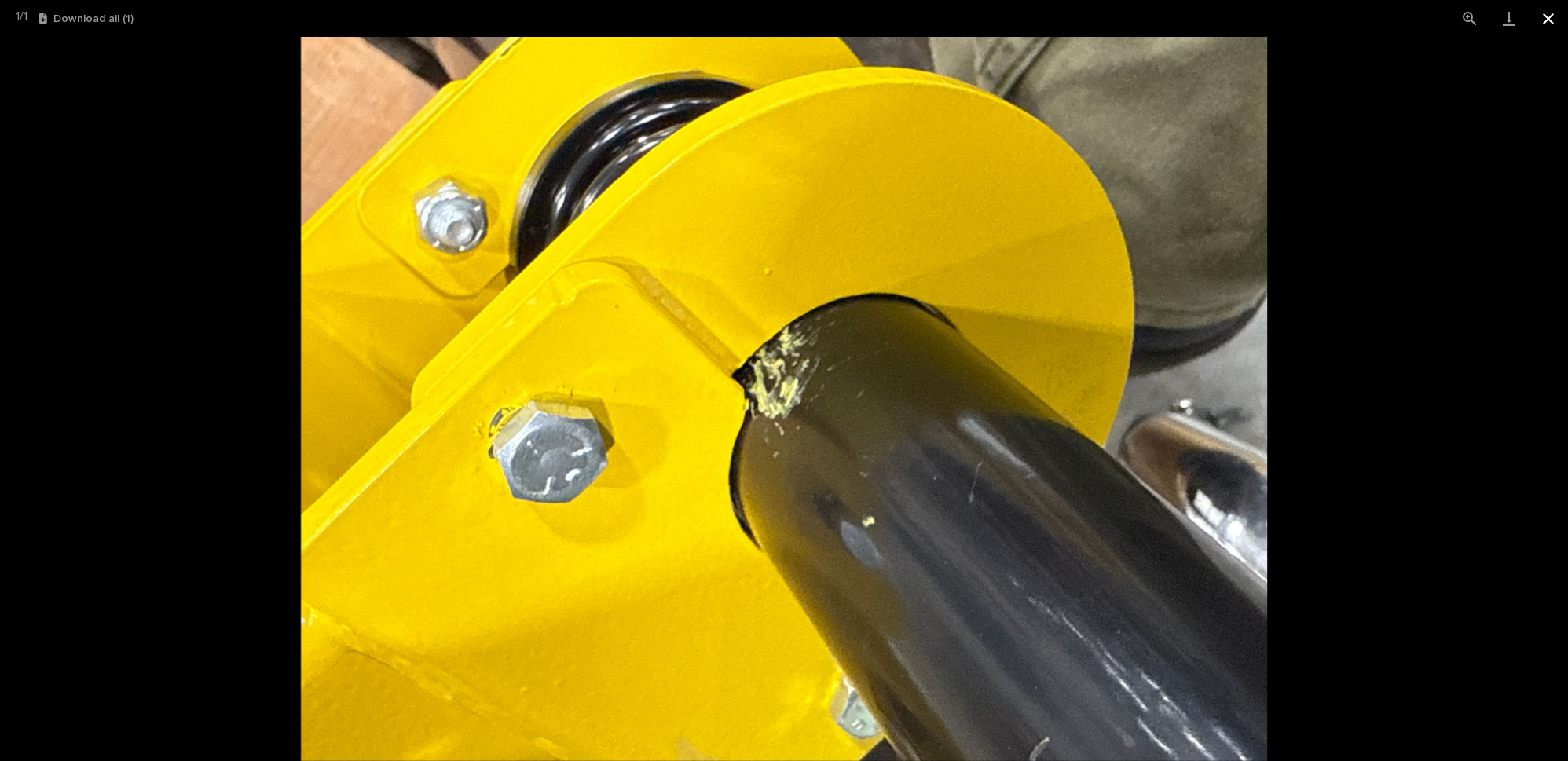
click at [1544, 17] on button "Close gallery" at bounding box center [1548, 18] width 39 height 37
